Goal: Transaction & Acquisition: Purchase product/service

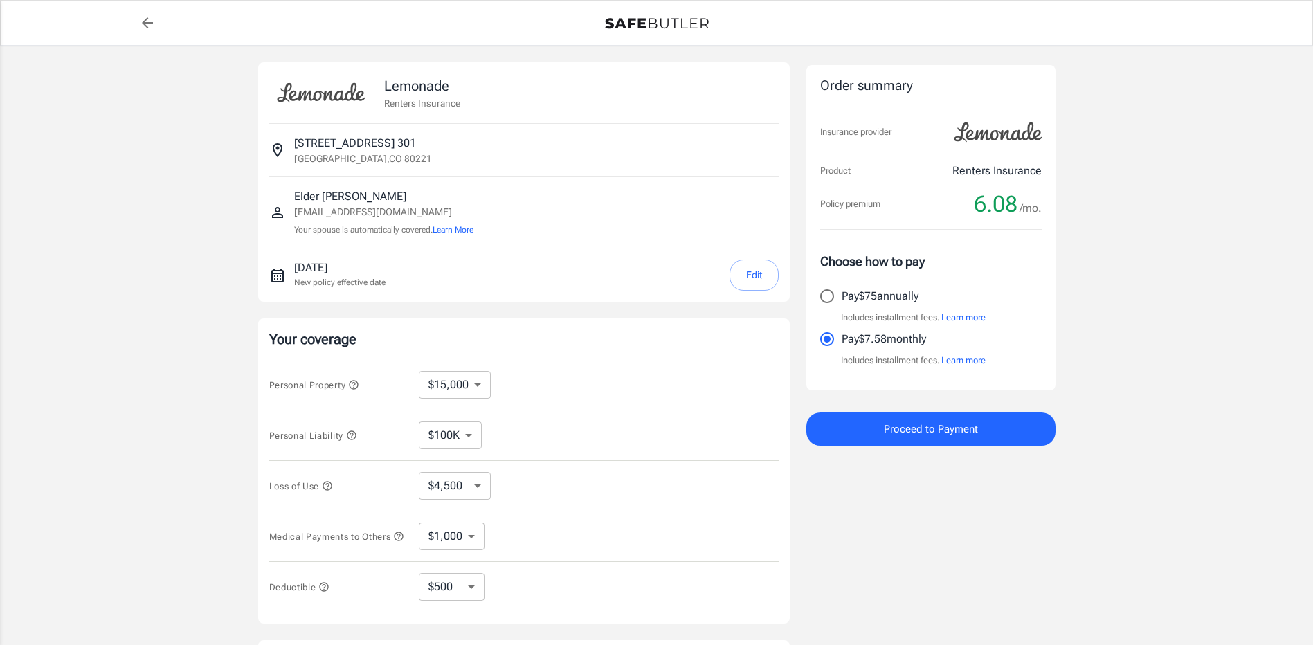
select select "15000"
select select "500"
click at [832, 289] on input "Pay $75 annually" at bounding box center [827, 296] width 29 height 29
radio input "true"
click at [982, 430] on button "Proceed to Payment" at bounding box center [930, 429] width 249 height 33
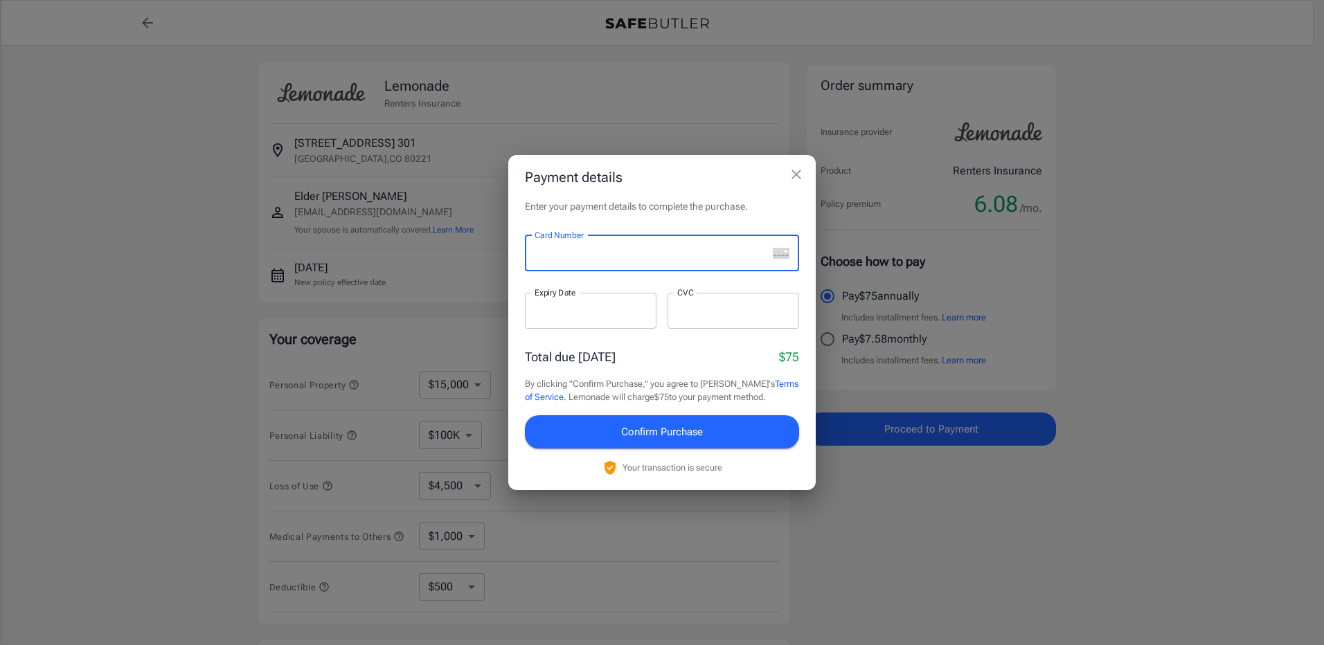
click at [609, 267] on div at bounding box center [646, 253] width 242 height 36
click at [612, 291] on div "Card Number Card Number ​ Expiry Date Expiry Date ​ CVC CVC ​" at bounding box center [662, 289] width 274 height 109
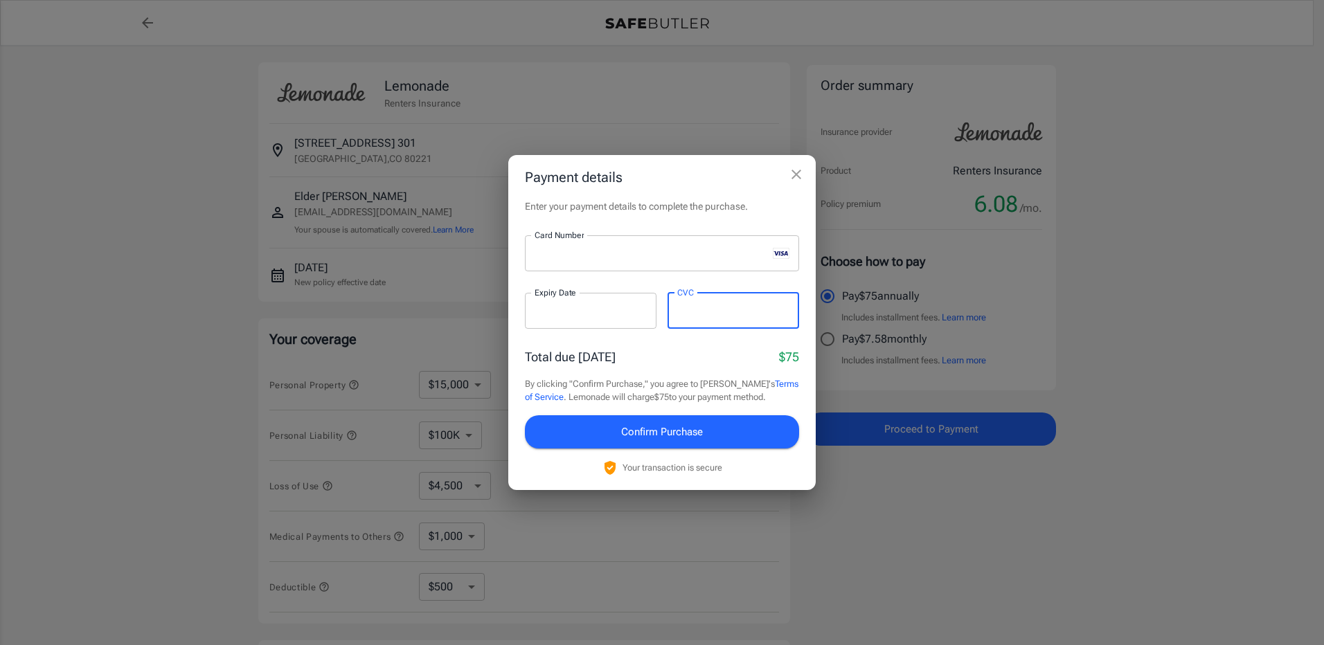
click at [702, 434] on span "Confirm Purchase" at bounding box center [662, 432] width 82 height 18
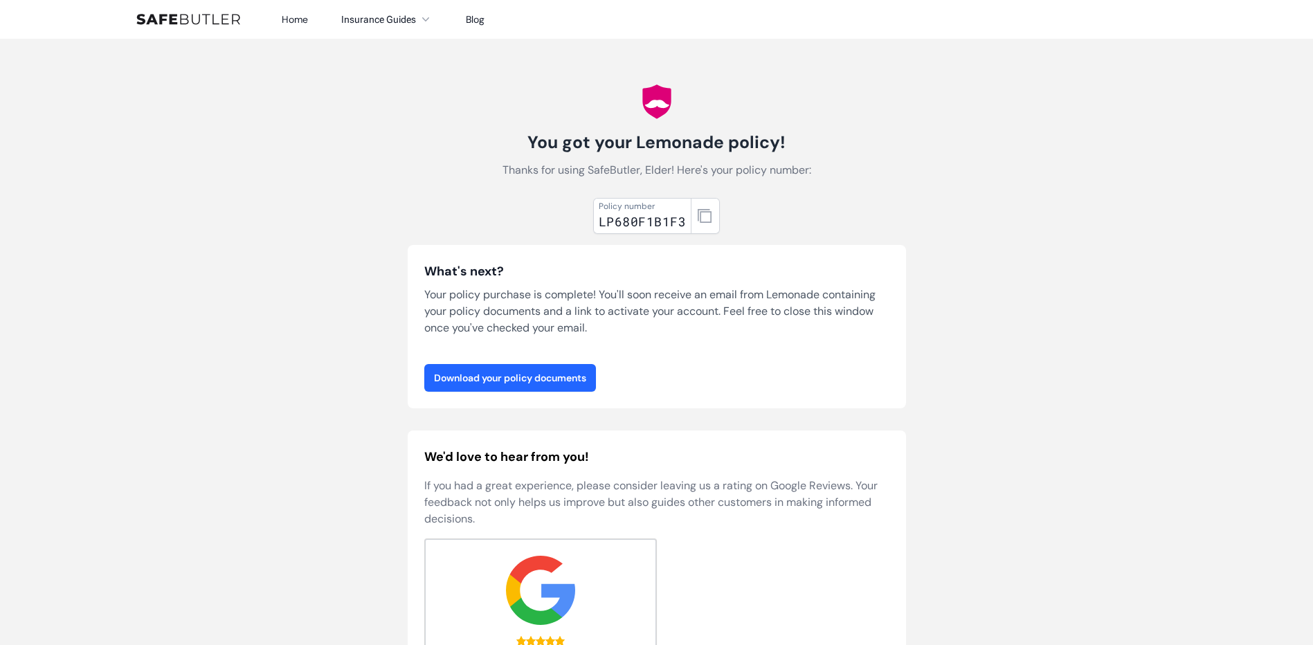
click at [566, 392] on link "Download your policy documents" at bounding box center [510, 378] width 172 height 28
